Goal: Task Accomplishment & Management: Manage account settings

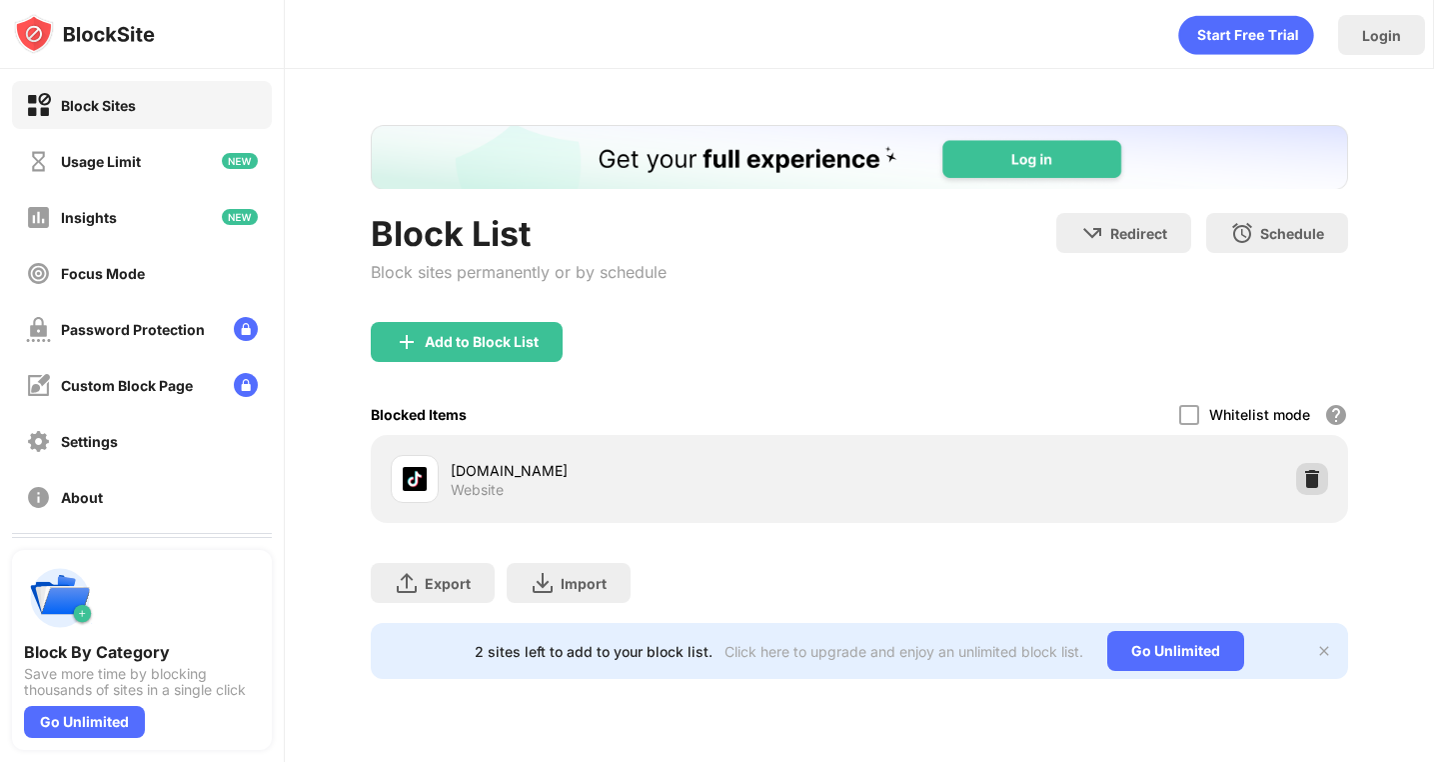
click at [1313, 487] on img at bounding box center [1312, 479] width 20 height 20
